Goal: Task Accomplishment & Management: Manage account settings

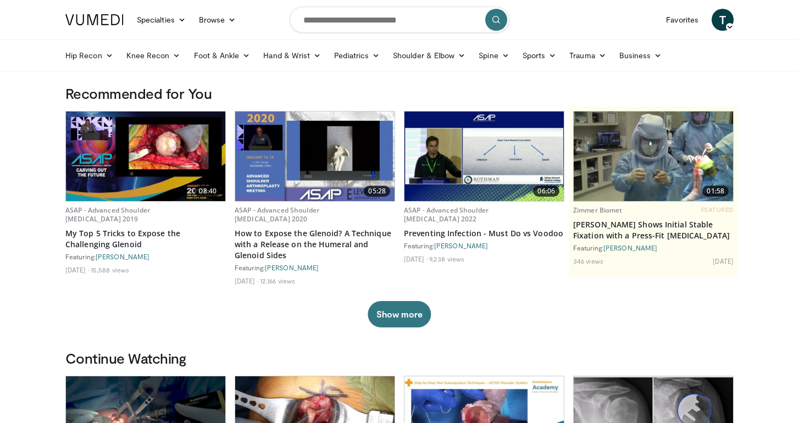
click at [723, 26] on span "T" at bounding box center [723, 20] width 22 height 22
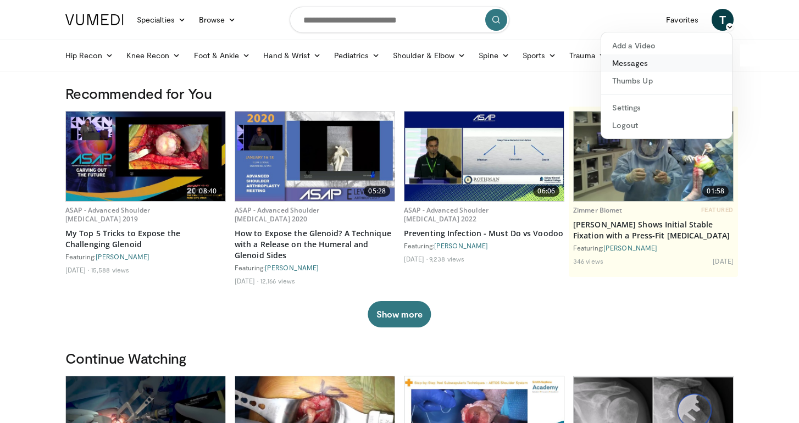
click at [637, 65] on link "Messages" at bounding box center [666, 63] width 131 height 18
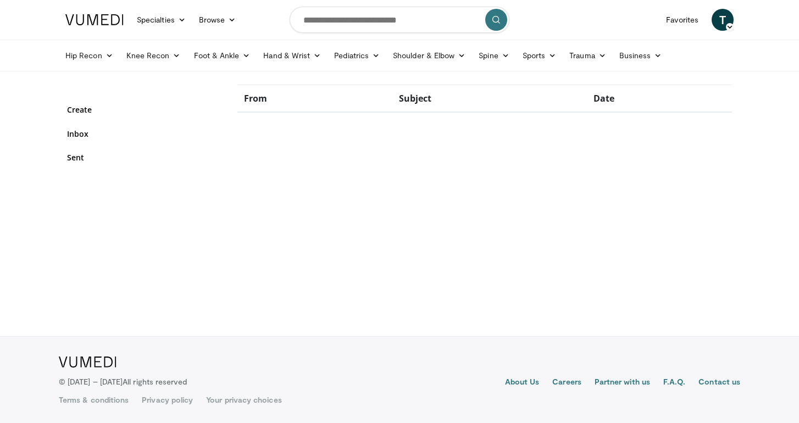
click at [726, 19] on span "T" at bounding box center [723, 20] width 22 height 22
click at [642, 107] on link "Settings" at bounding box center [666, 108] width 131 height 18
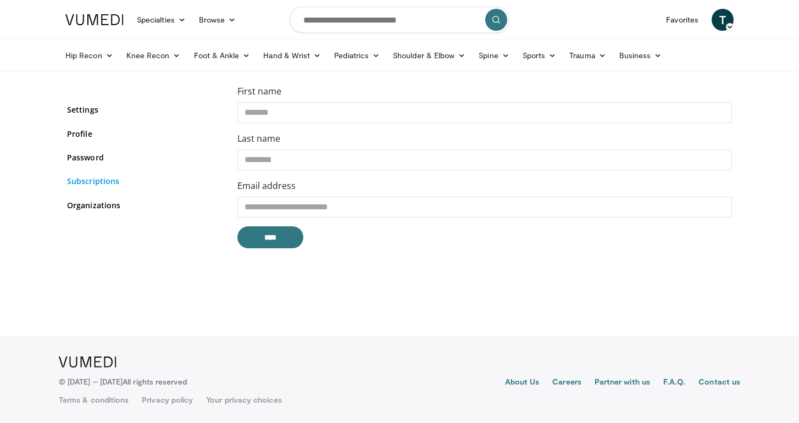
click at [76, 184] on link "Subscriptions" at bounding box center [144, 181] width 154 height 12
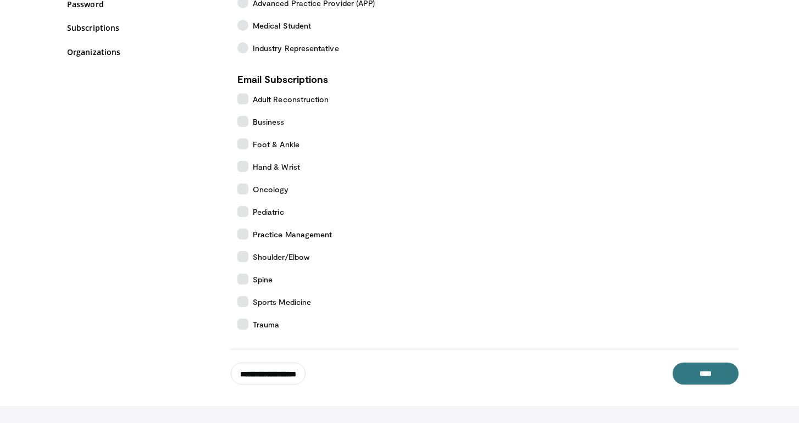
scroll to position [159, 0]
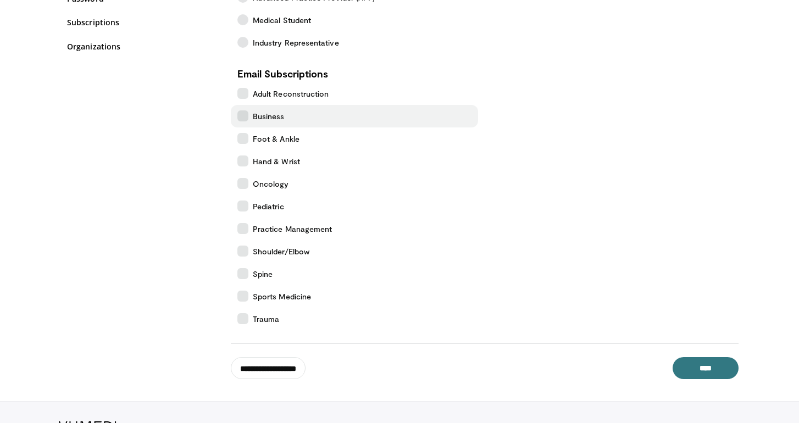
click at [245, 116] on icon at bounding box center [243, 116] width 11 height 11
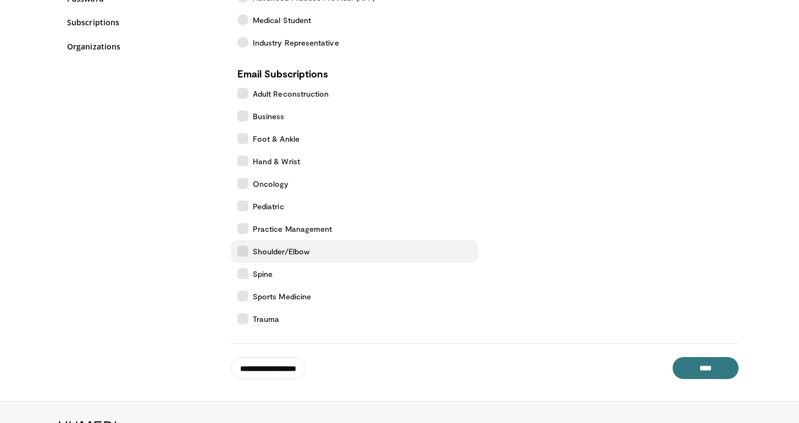
click at [247, 251] on icon at bounding box center [243, 251] width 11 height 11
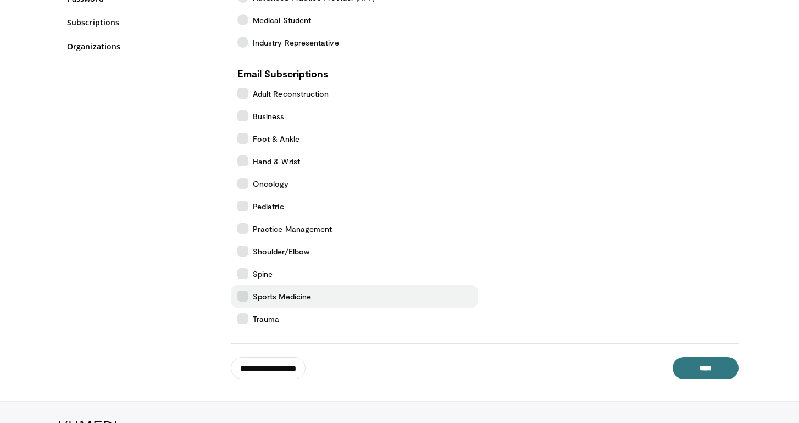
click at [246, 303] on label "Sports Medicine" at bounding box center [354, 296] width 247 height 23
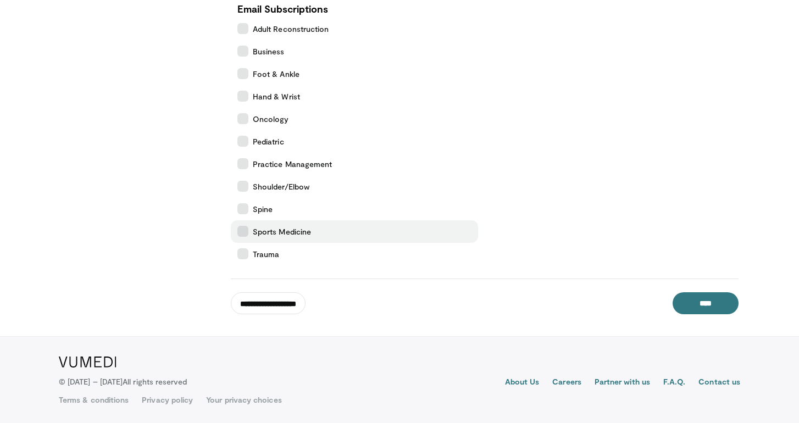
scroll to position [224, 0]
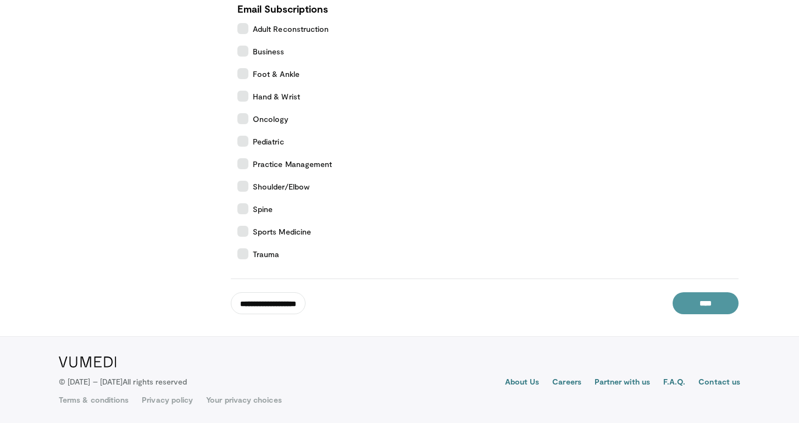
click at [709, 304] on input "****" at bounding box center [706, 303] width 66 height 22
